Goal: Check status: Check status

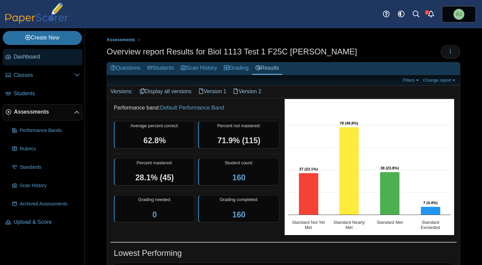
click at [33, 56] on span "Dashboard" at bounding box center [47, 56] width 66 height 7
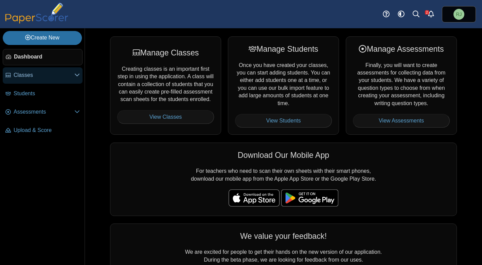
click at [23, 73] on span "Classes" at bounding box center [44, 74] width 61 height 7
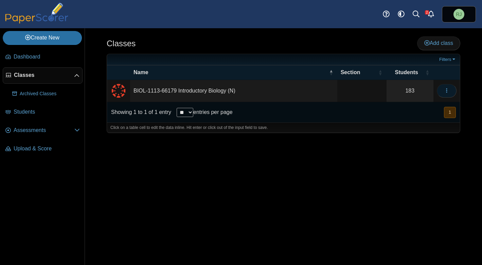
click at [448, 91] on icon "button" at bounding box center [446, 90] width 5 height 5
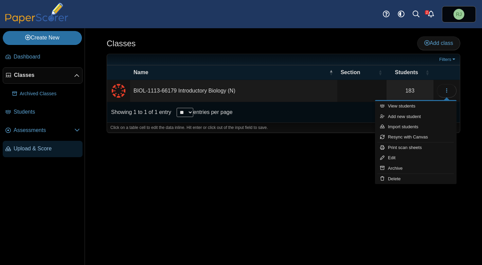
click at [32, 147] on span "Upload & Score" at bounding box center [47, 148] width 66 height 7
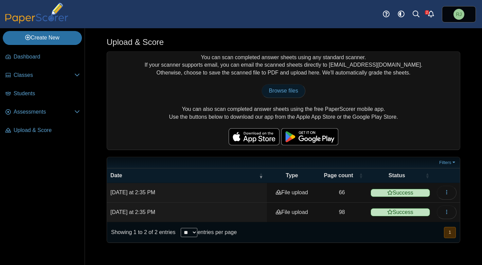
click at [286, 90] on span "Browse files" at bounding box center [283, 91] width 29 height 6
type input "**********"
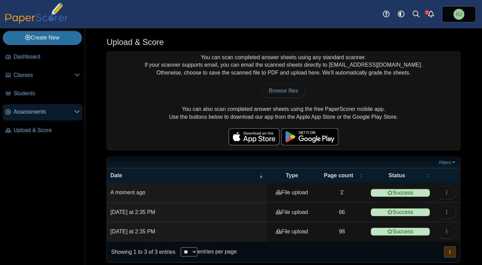
click at [77, 113] on use at bounding box center [77, 111] width 5 height 3
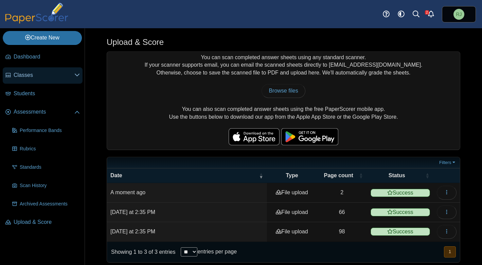
click at [23, 76] on span "Classes" at bounding box center [44, 74] width 61 height 7
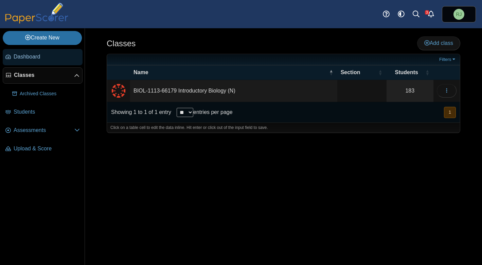
click at [23, 54] on span "Dashboard" at bounding box center [47, 56] width 66 height 7
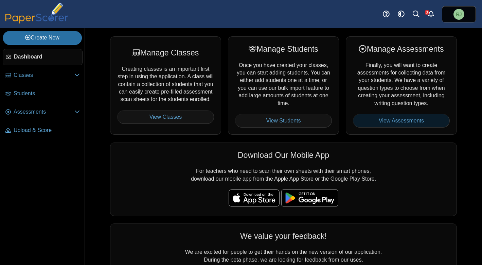
click at [394, 120] on link "View Assessments" at bounding box center [401, 121] width 97 height 14
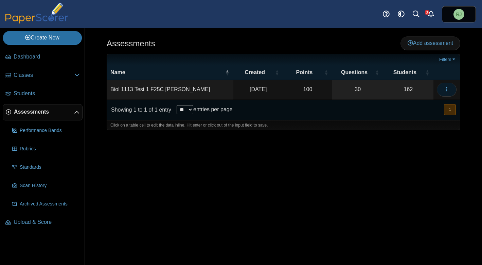
click at [445, 90] on icon "button" at bounding box center [446, 88] width 5 height 5
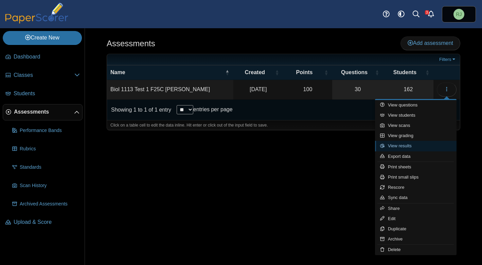
click at [416, 145] on link "View results" at bounding box center [416, 146] width 82 height 10
